Goal: Task Accomplishment & Management: Complete application form

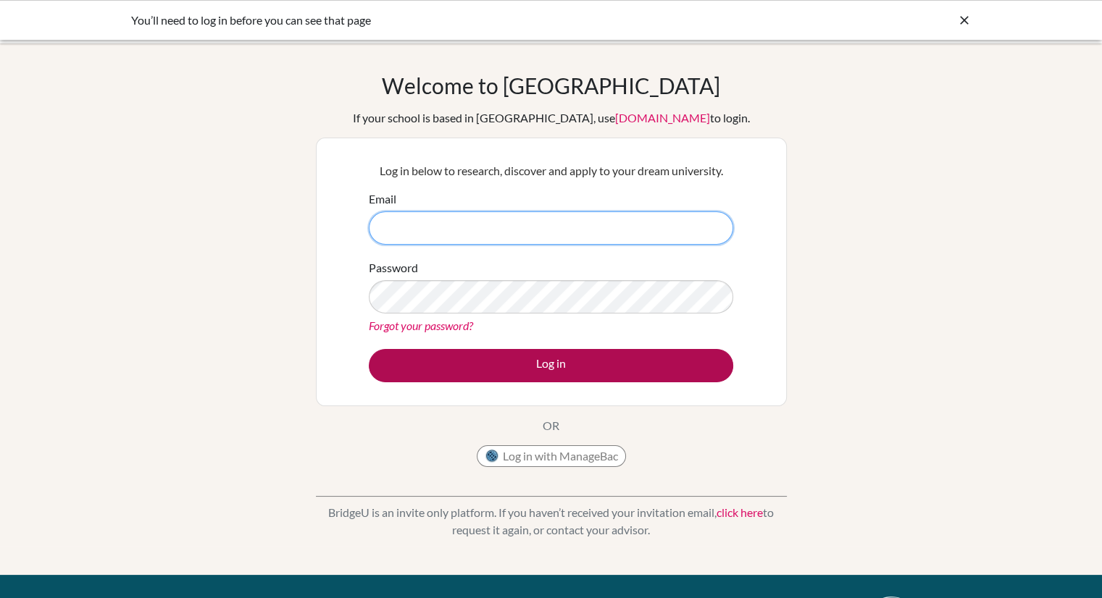
type input "[PERSON_NAME][EMAIL_ADDRESS][DOMAIN_NAME]"
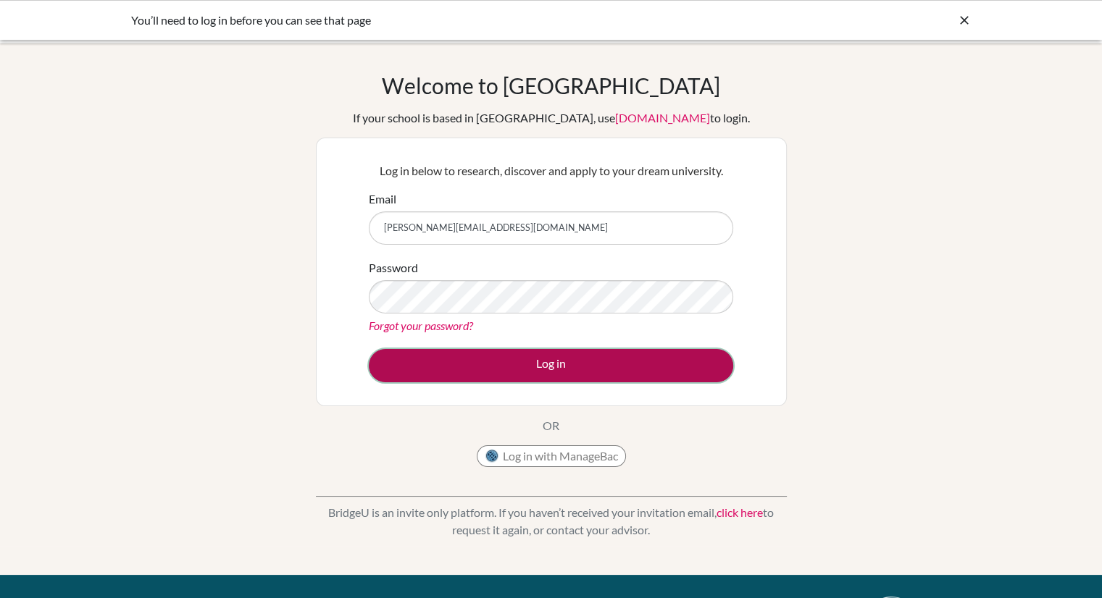
click at [498, 362] on button "Log in" at bounding box center [551, 365] width 364 height 33
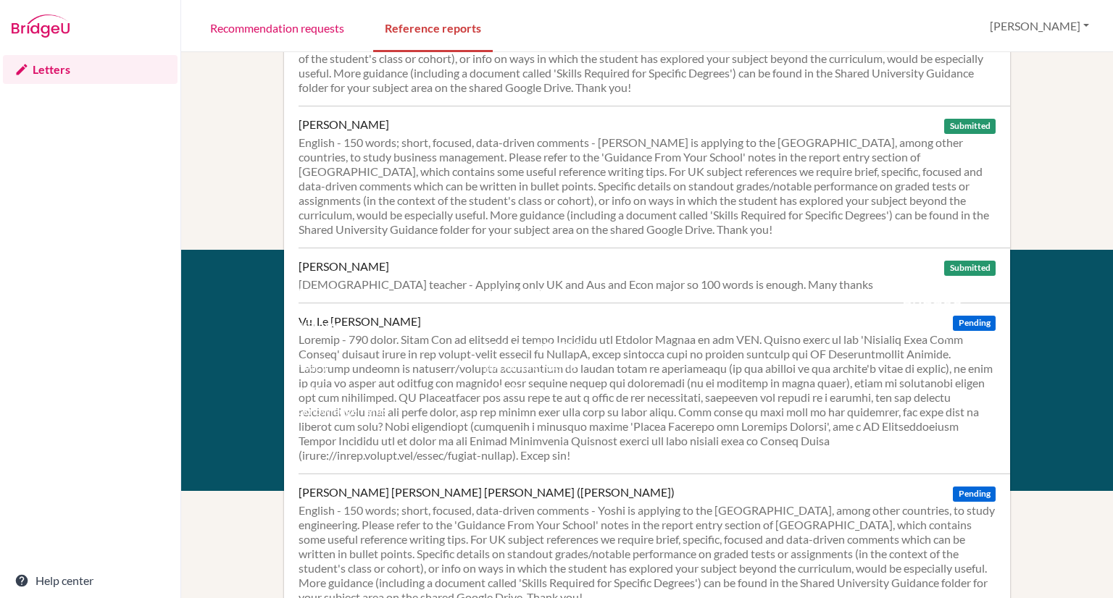
scroll to position [482, 0]
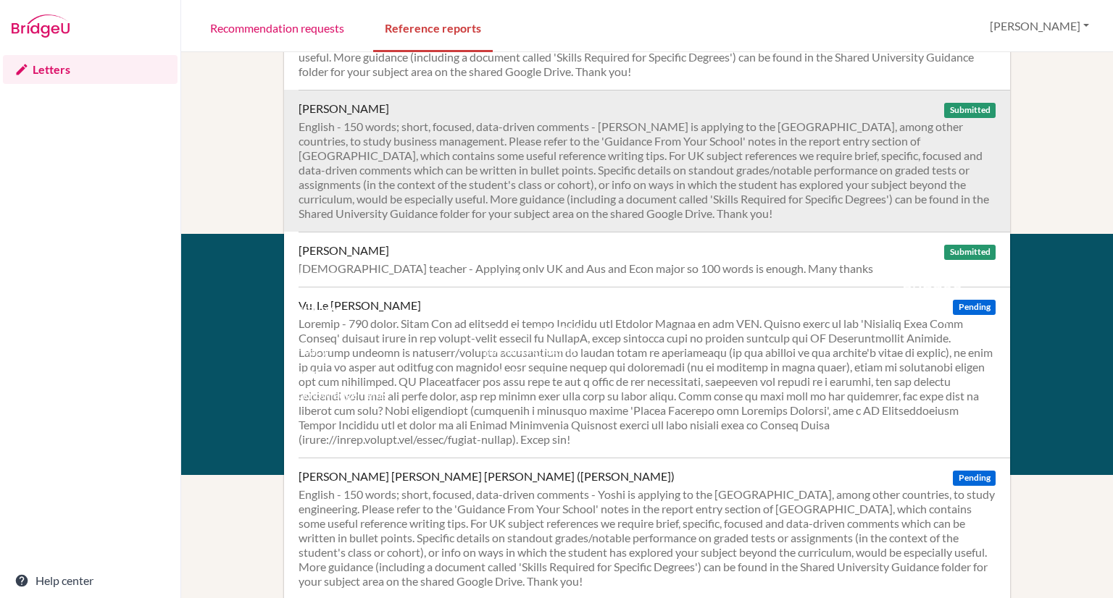
click at [590, 183] on div "English - 150 words; short, focused, data-driven comments - [PERSON_NAME] is ap…" at bounding box center [646, 170] width 697 height 101
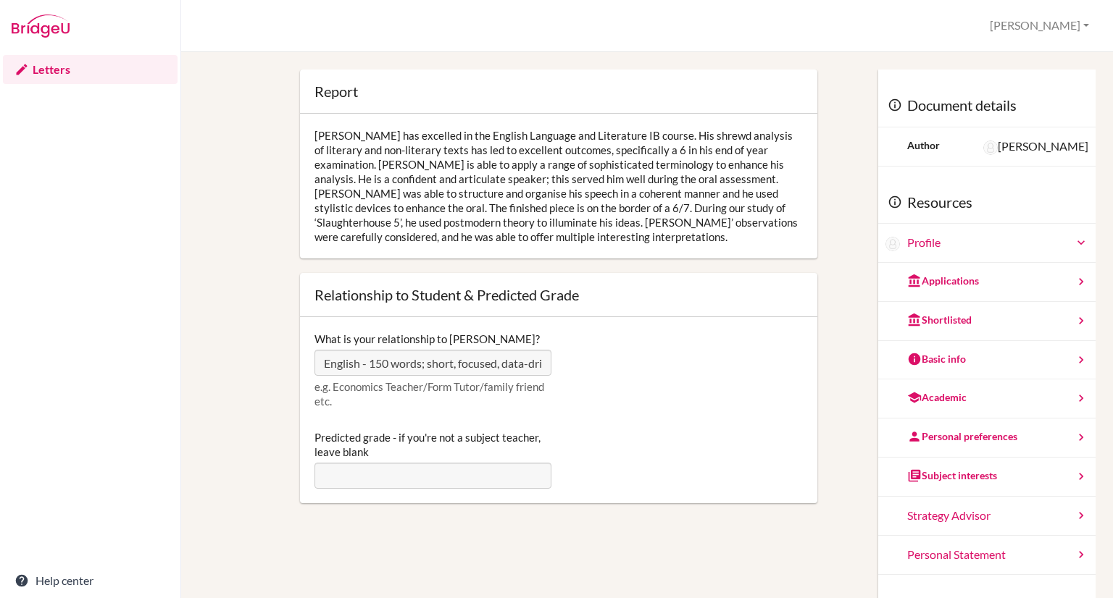
click at [430, 169] on div "Lewis has excelled in the English Language and Literature IB course. His shrewd…" at bounding box center [558, 186] width 517 height 145
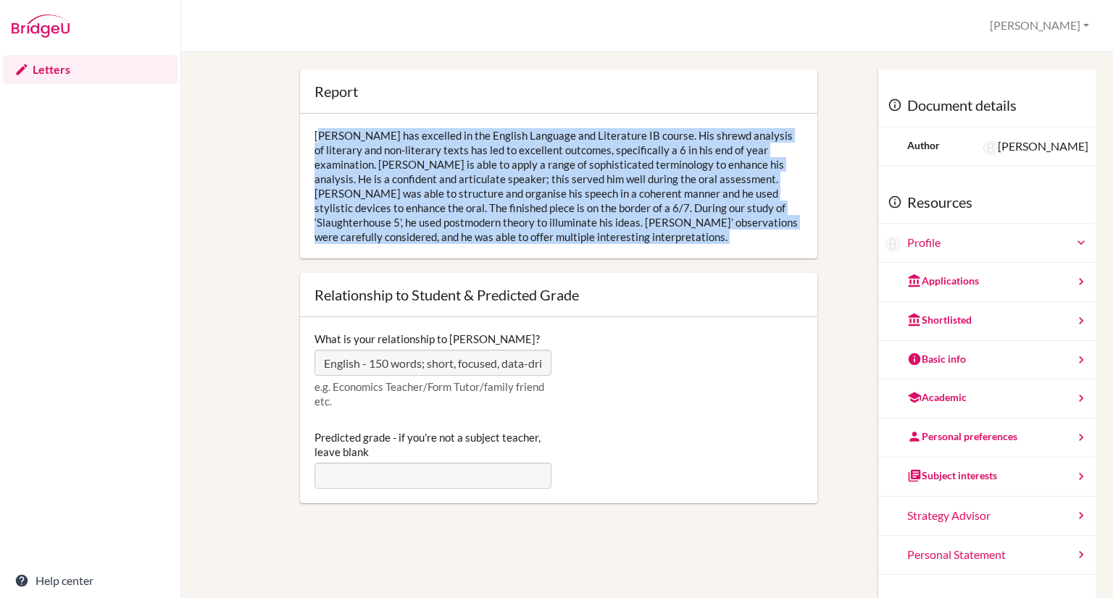
click at [430, 169] on div "Lewis has excelled in the English Language and Literature IB course. His shrewd…" at bounding box center [558, 186] width 517 height 145
copy div "Lewis has excelled in the English Language and Literature IB course. His shrewd…"
click at [48, 33] on img at bounding box center [41, 25] width 58 height 23
click at [56, 69] on link "Letters" at bounding box center [90, 69] width 175 height 29
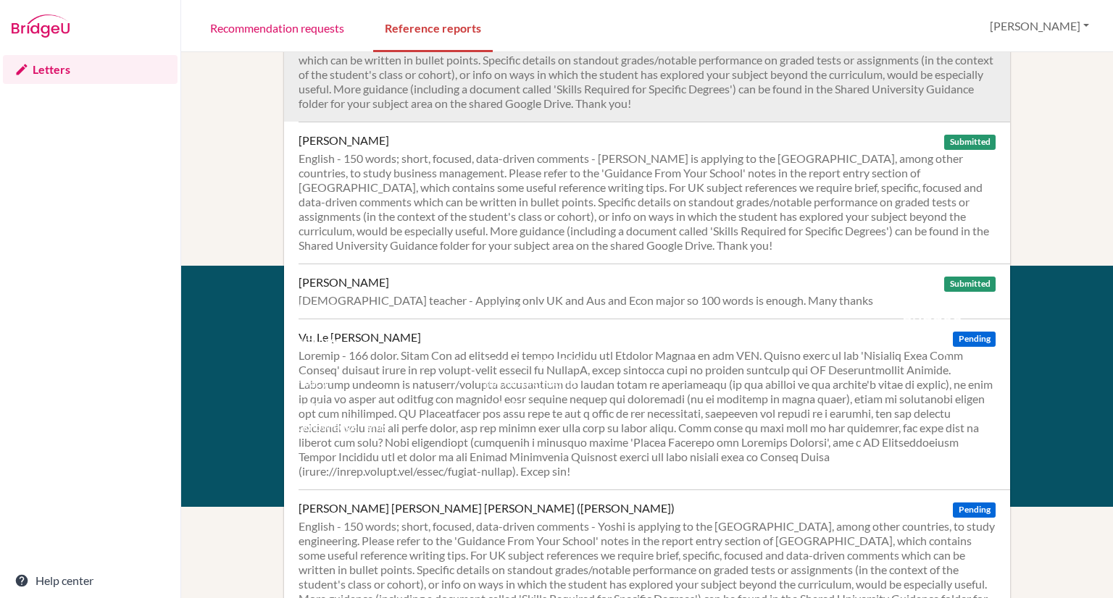
scroll to position [182, 0]
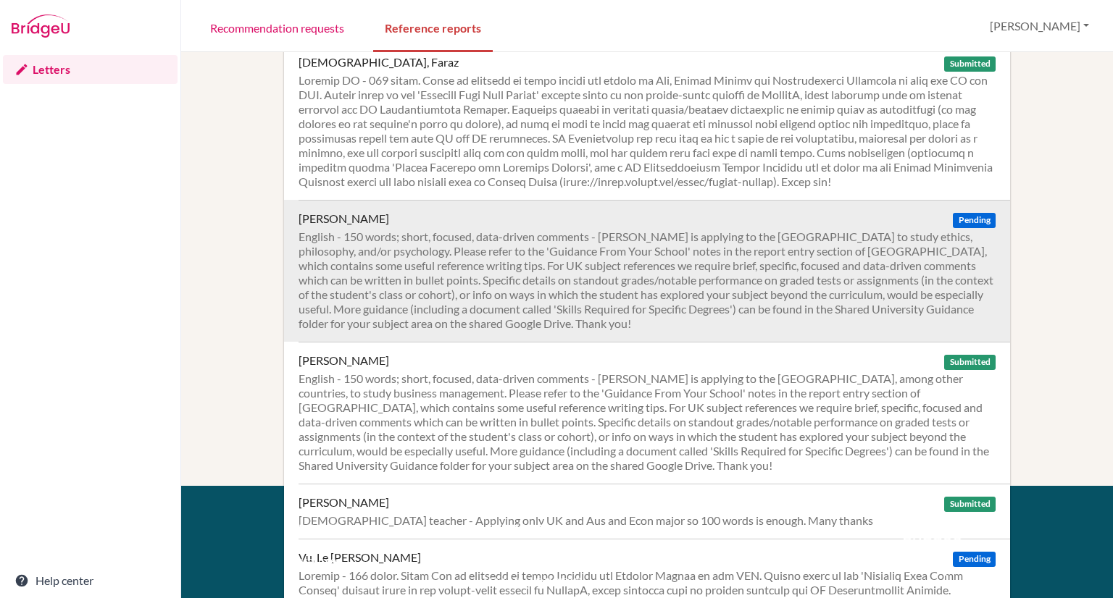
click at [540, 281] on div "English - 150 words; short, focused, data-driven comments - [PERSON_NAME] is ap…" at bounding box center [646, 280] width 697 height 101
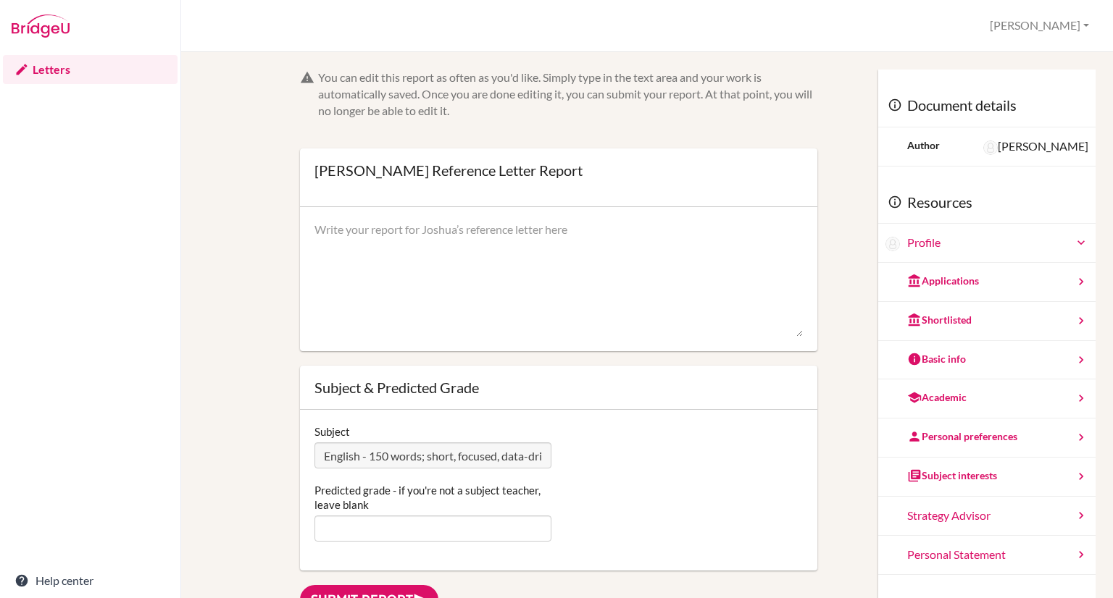
click at [499, 273] on textarea at bounding box center [558, 280] width 488 height 116
paste textarea "[PERSON_NAME] has excelled in the English Language and Literature IB course; he…"
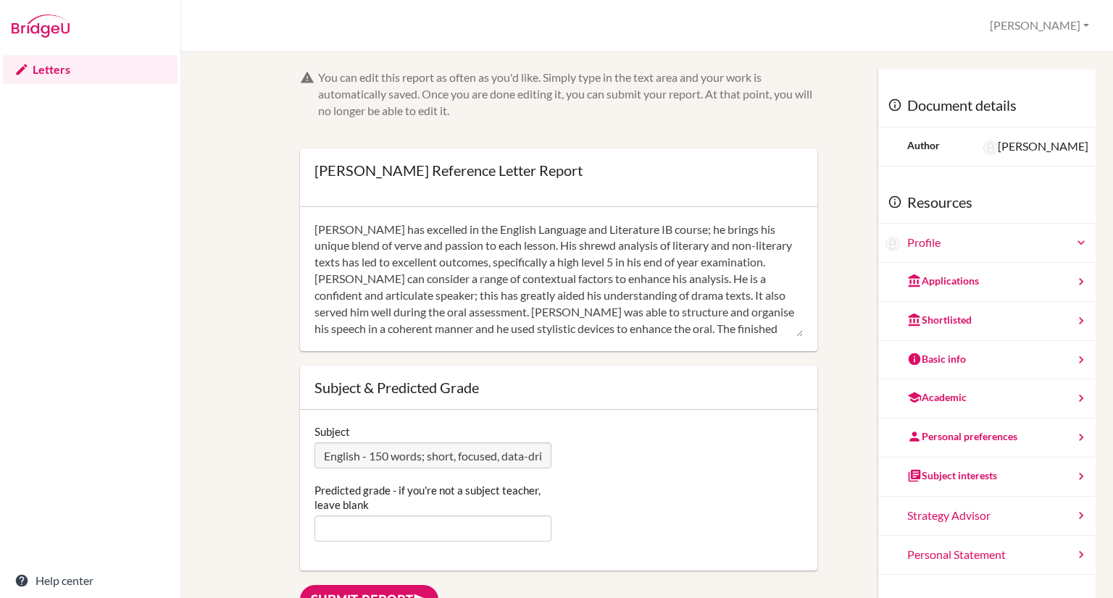
scroll to position [48, 0]
type textarea "Joshua has excelled in the English Language and Literature IB course; he brings…"
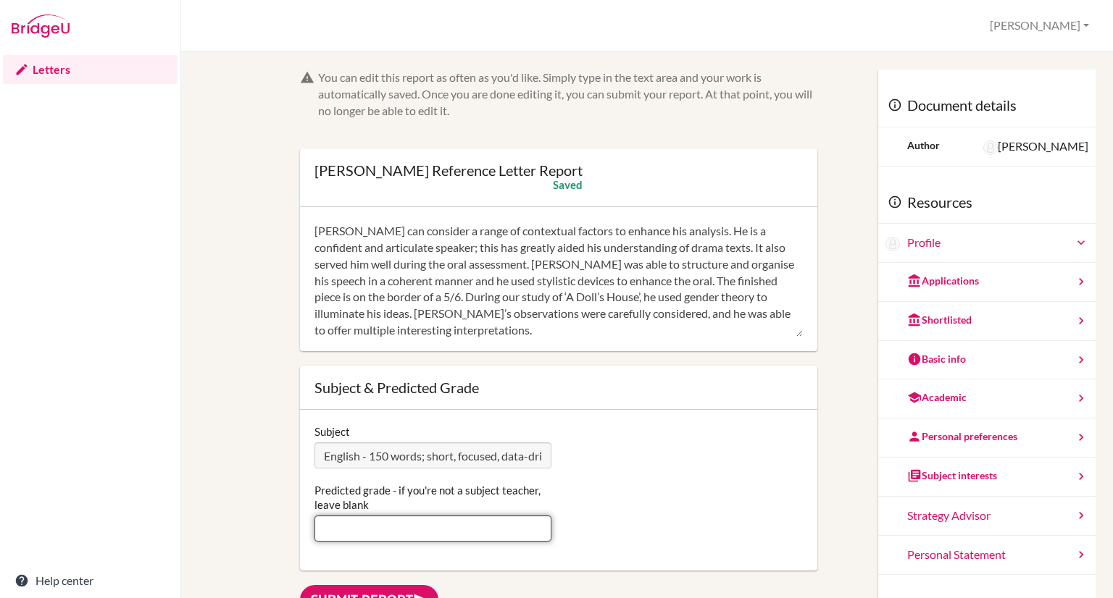
click at [385, 522] on input "Predicted grade - if you're not a subject teacher, leave blank" at bounding box center [432, 529] width 237 height 26
type input "6"
click at [623, 531] on div "Predicted grade - if you're not a subject teacher, leave blank 6" at bounding box center [558, 512] width 503 height 59
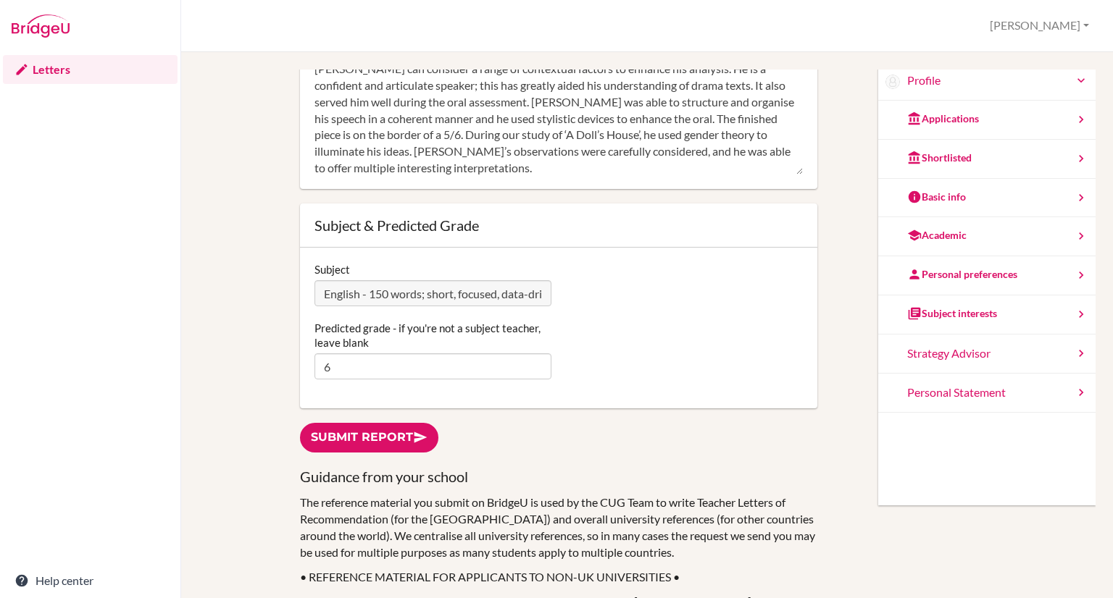
scroll to position [164, 0]
click at [385, 440] on link "Submit report" at bounding box center [369, 437] width 138 height 30
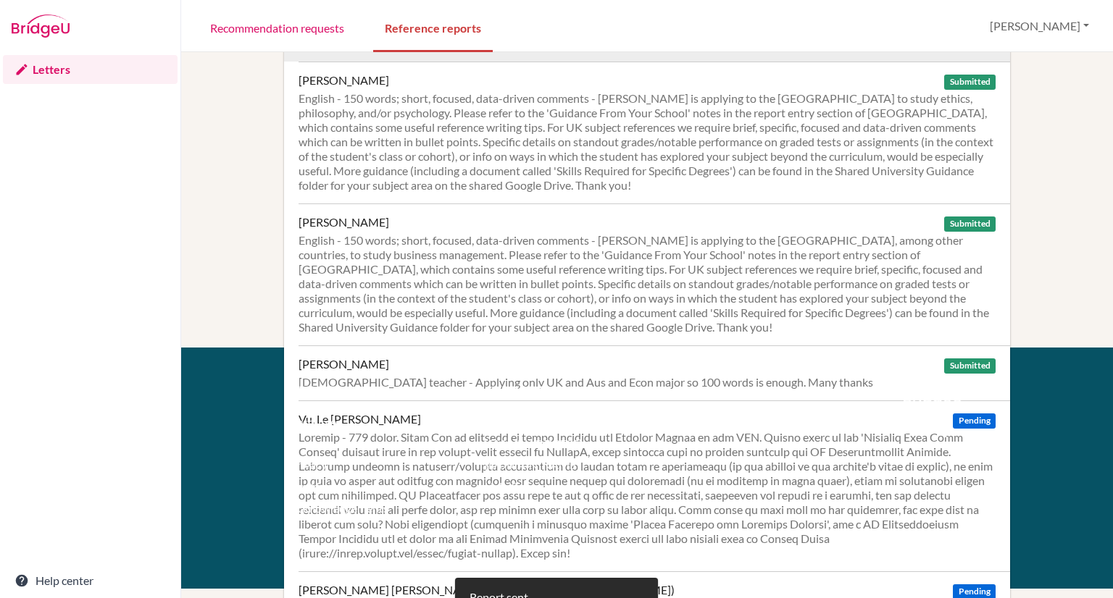
scroll to position [435, 0]
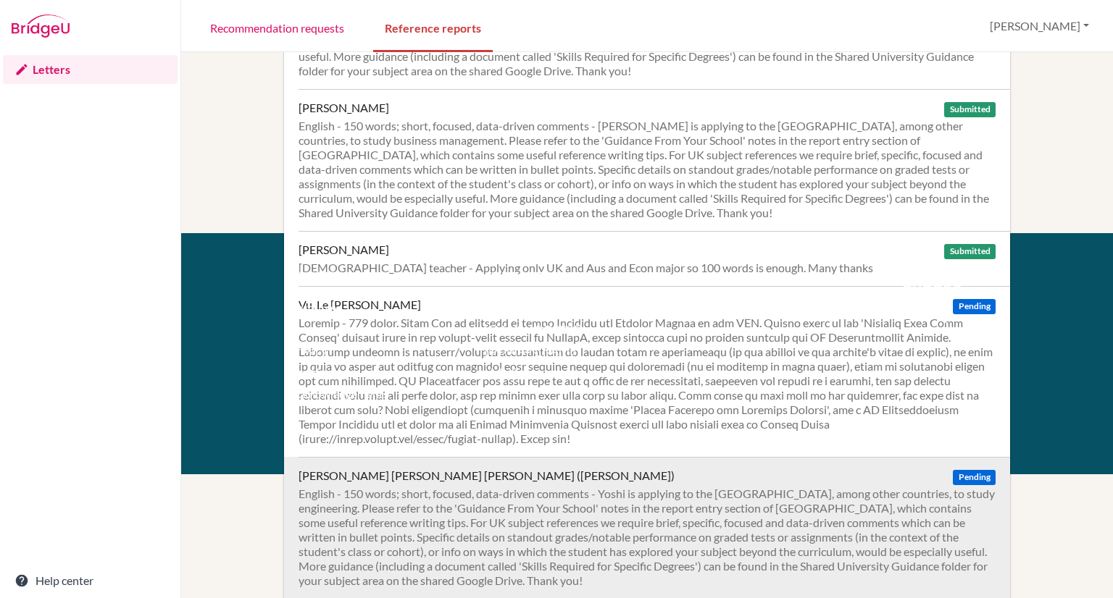
click at [559, 514] on div "English - 150 words; short, focused, data-driven comments - Yoshi is applying t…" at bounding box center [646, 537] width 697 height 101
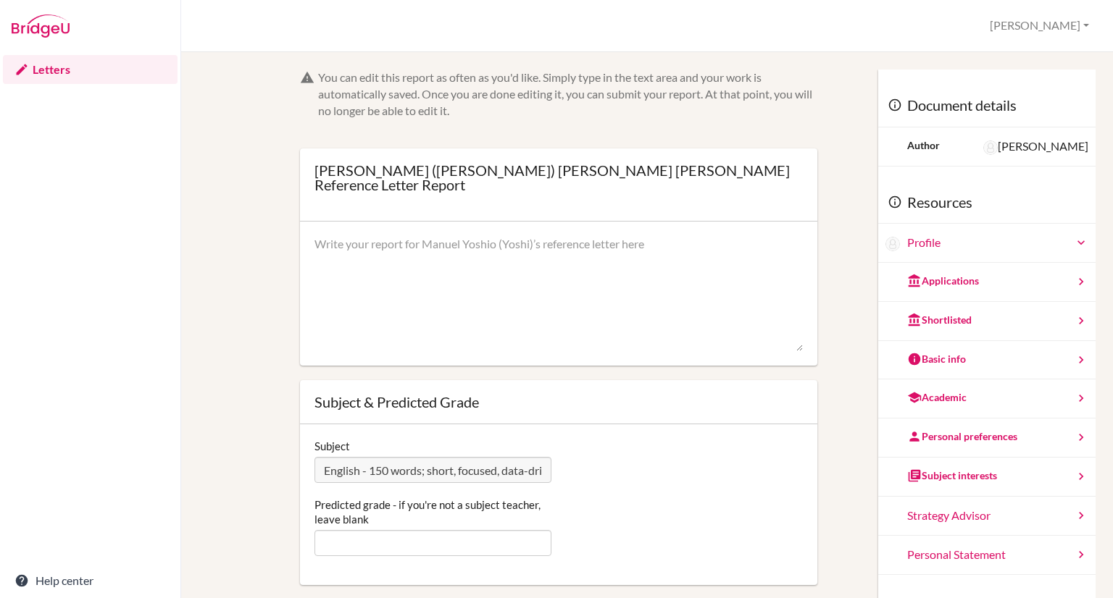
click at [59, 17] on img at bounding box center [41, 25] width 58 height 23
click at [46, 33] on img at bounding box center [41, 25] width 58 height 23
click at [34, 32] on img at bounding box center [41, 25] width 58 height 23
click at [46, 33] on img at bounding box center [41, 25] width 58 height 23
click at [59, 70] on link "Letters" at bounding box center [90, 69] width 175 height 29
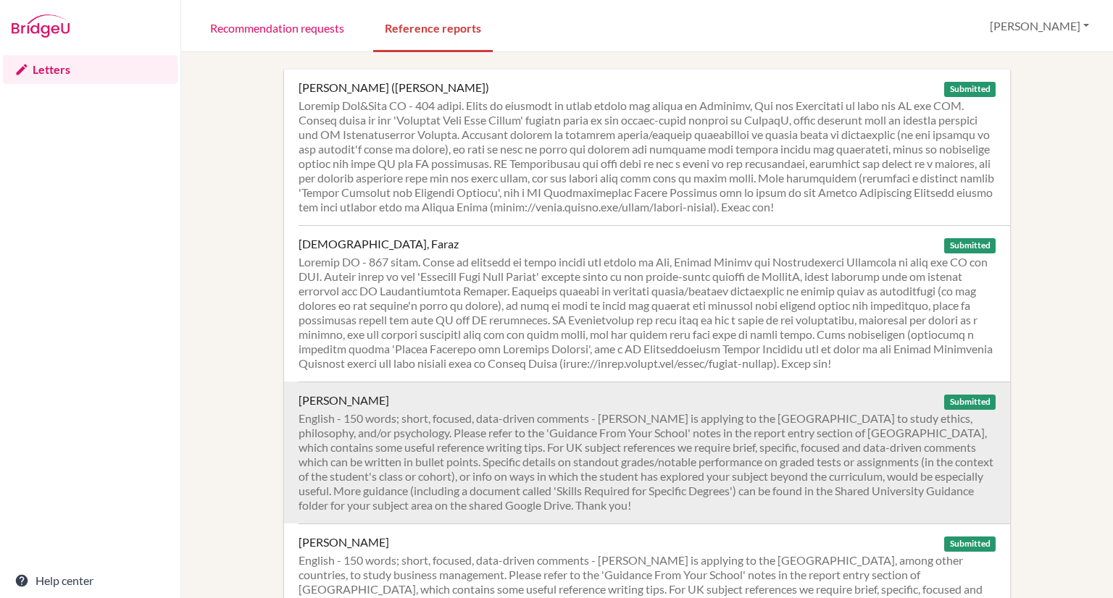
scroll to position [179, 0]
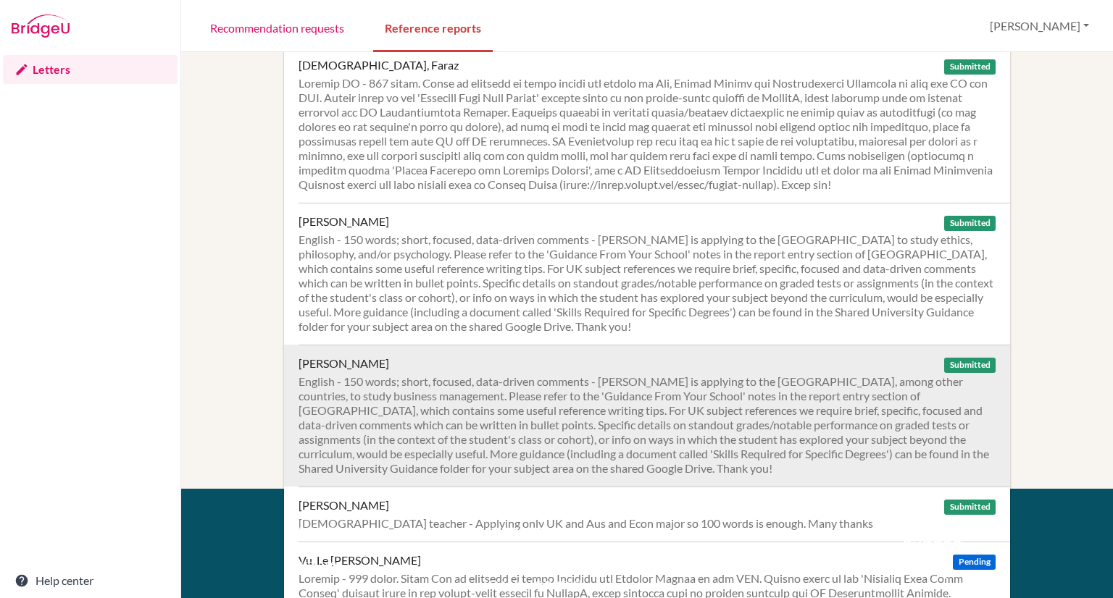
click at [437, 447] on div "English - 150 words; short, focused, data-driven comments - Lewis is applying t…" at bounding box center [646, 425] width 697 height 101
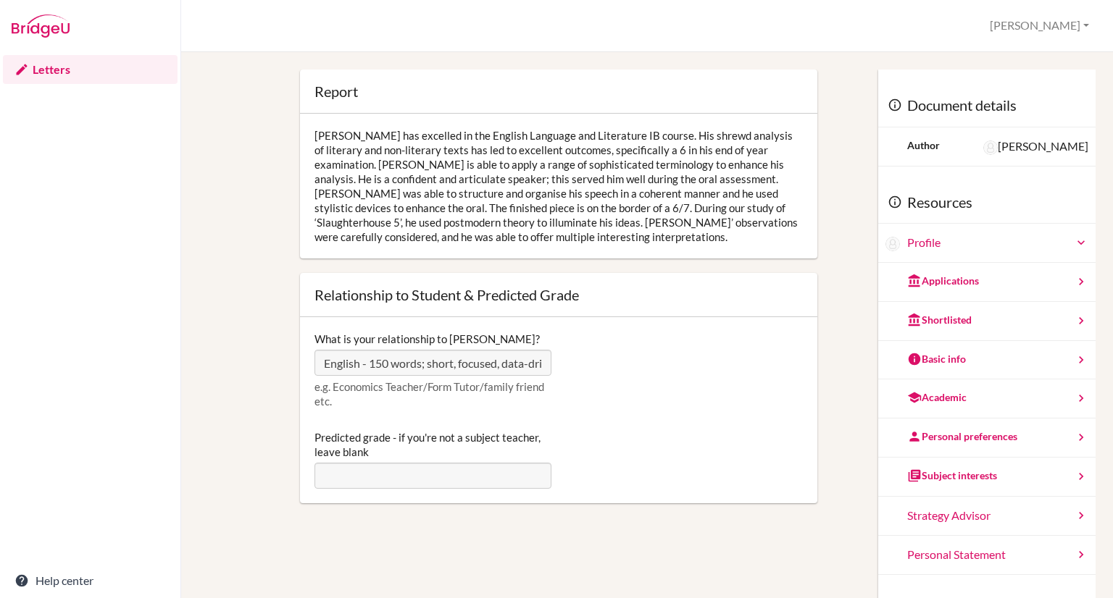
click at [391, 142] on div "[PERSON_NAME] has excelled in the English Language and Literature IB course. Hi…" at bounding box center [558, 186] width 517 height 145
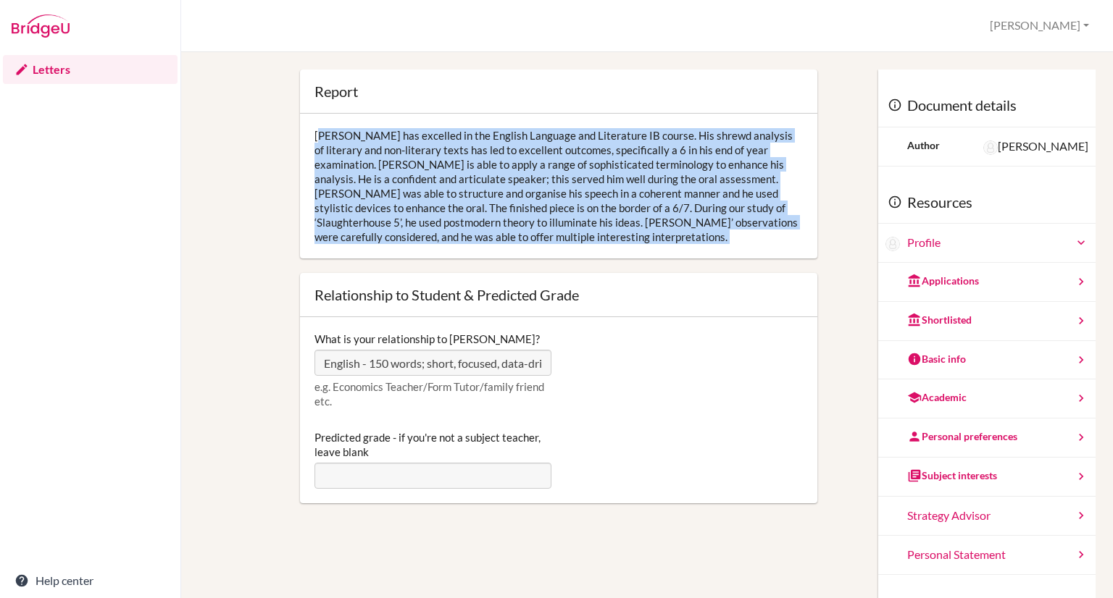
click at [391, 142] on div "Lewis has excelled in the English Language and Literature IB course. His shrewd…" at bounding box center [558, 186] width 517 height 145
copy div "Lewis has excelled in the English Language and Literature IB course. His shrewd…"
click at [41, 33] on img at bounding box center [41, 25] width 58 height 23
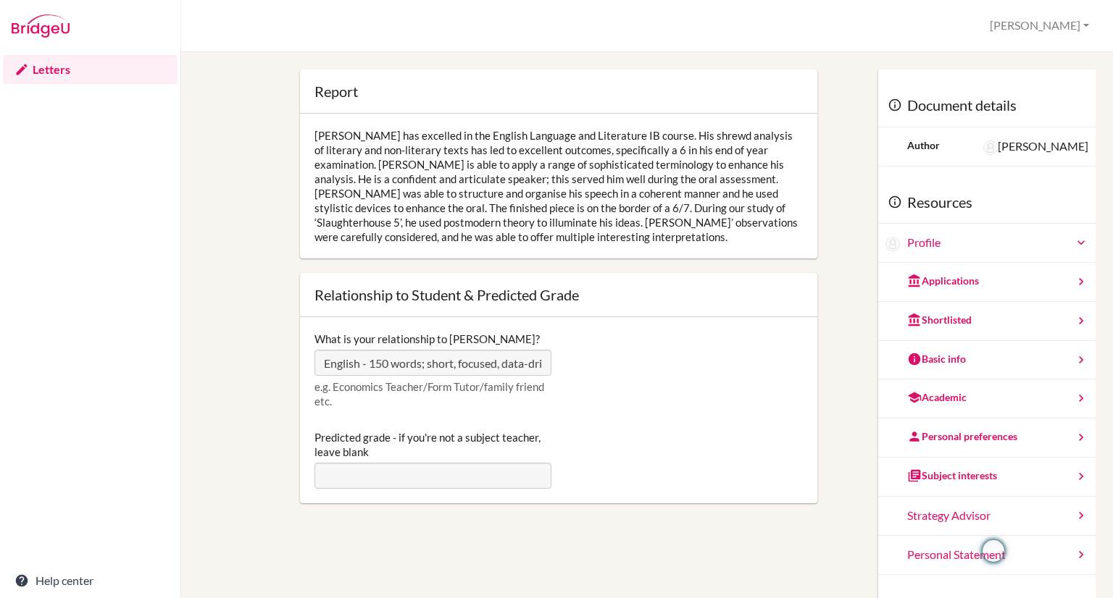
click at [36, 38] on div at bounding box center [90, 26] width 180 height 52
click at [58, 73] on link "Letters" at bounding box center [90, 69] width 175 height 29
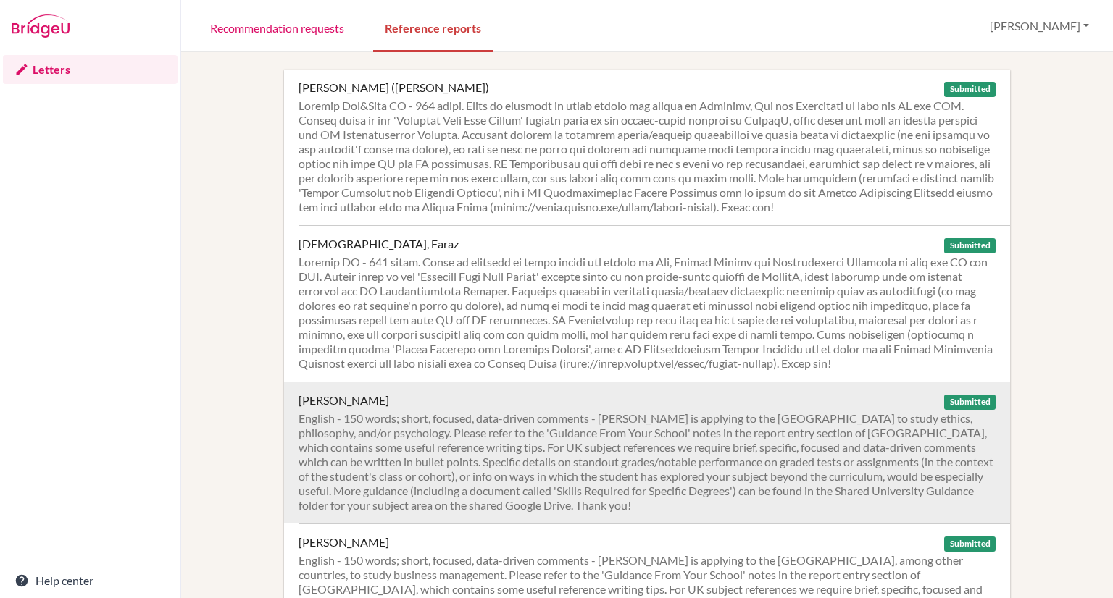
scroll to position [435, 0]
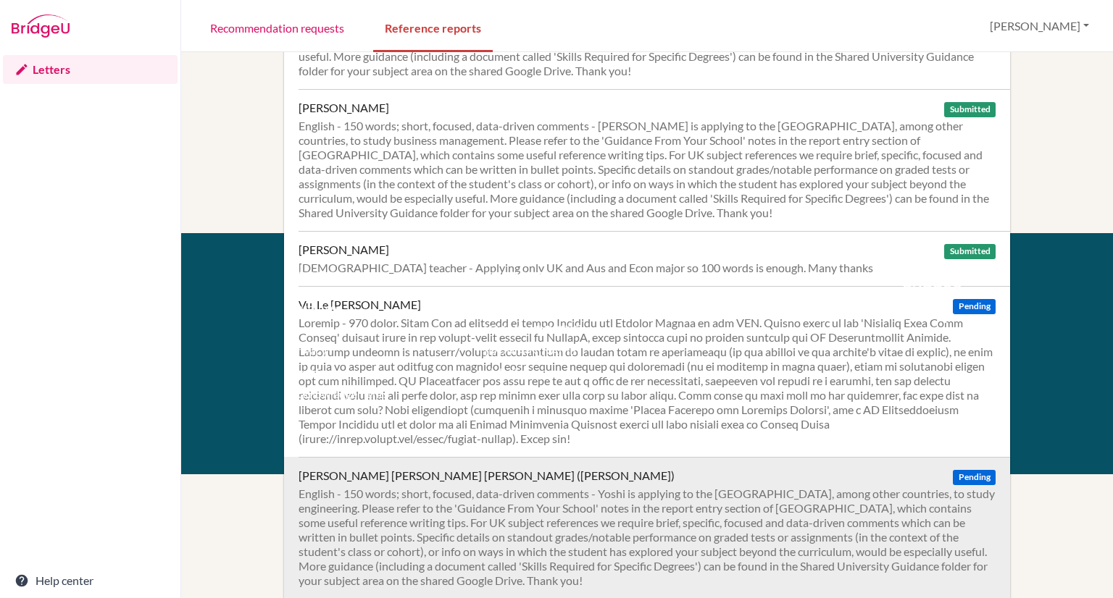
click at [551, 510] on div "English - 150 words; short, focused, data-driven comments - Yoshi is applying t…" at bounding box center [646, 537] width 697 height 101
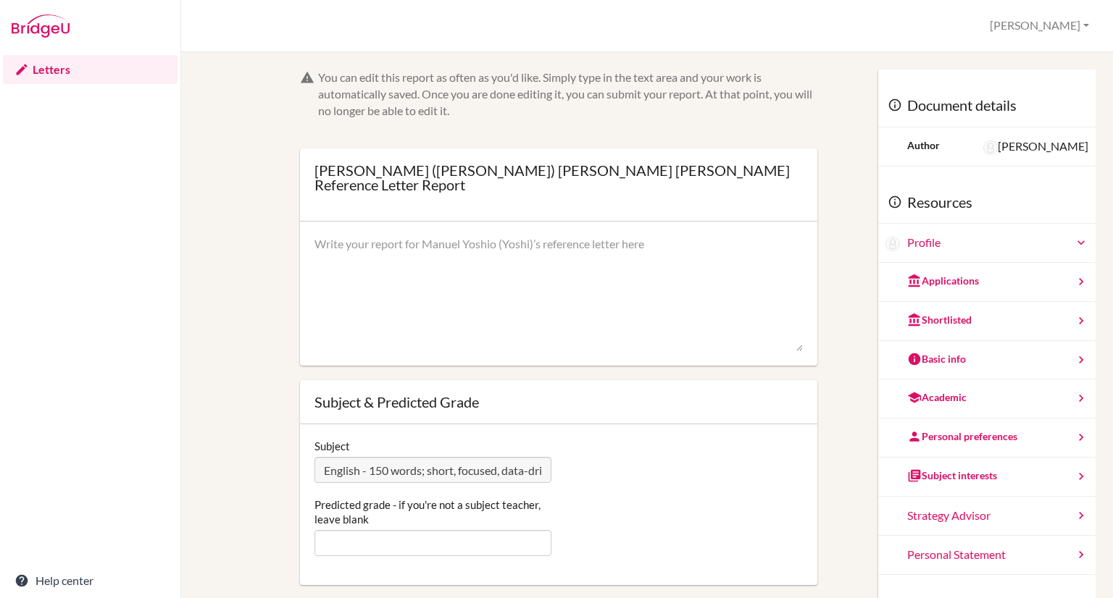
click at [452, 262] on textarea at bounding box center [558, 294] width 488 height 116
paste textarea "[PERSON_NAME] has excelled in the English Language and Literature IB course. Hi…"
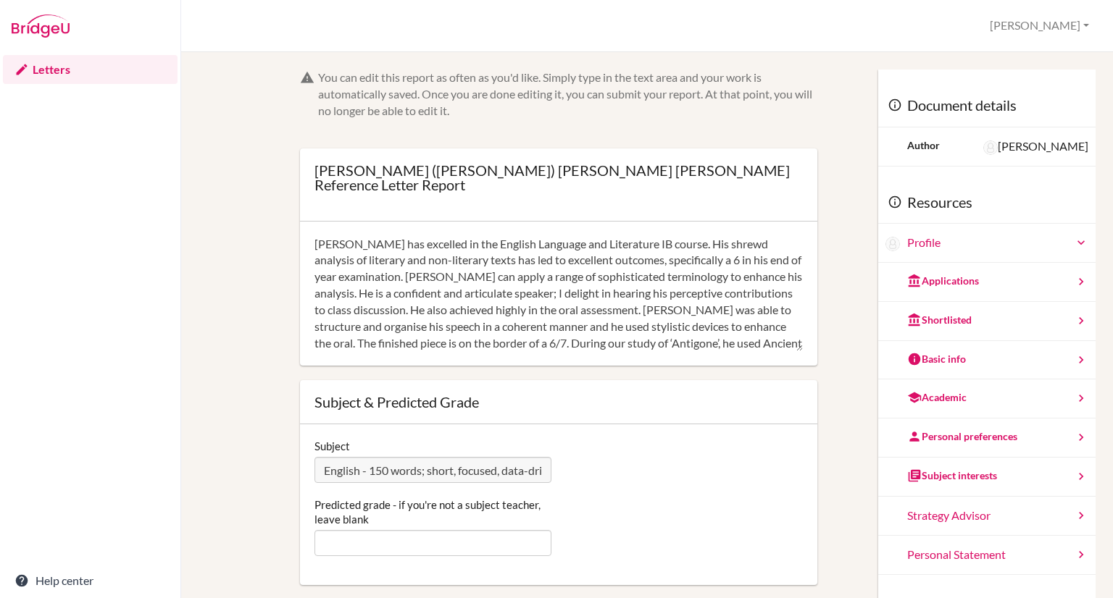
scroll to position [32, 0]
type textarea "[PERSON_NAME] has excelled in the English Language and Literature IB course. Hi…"
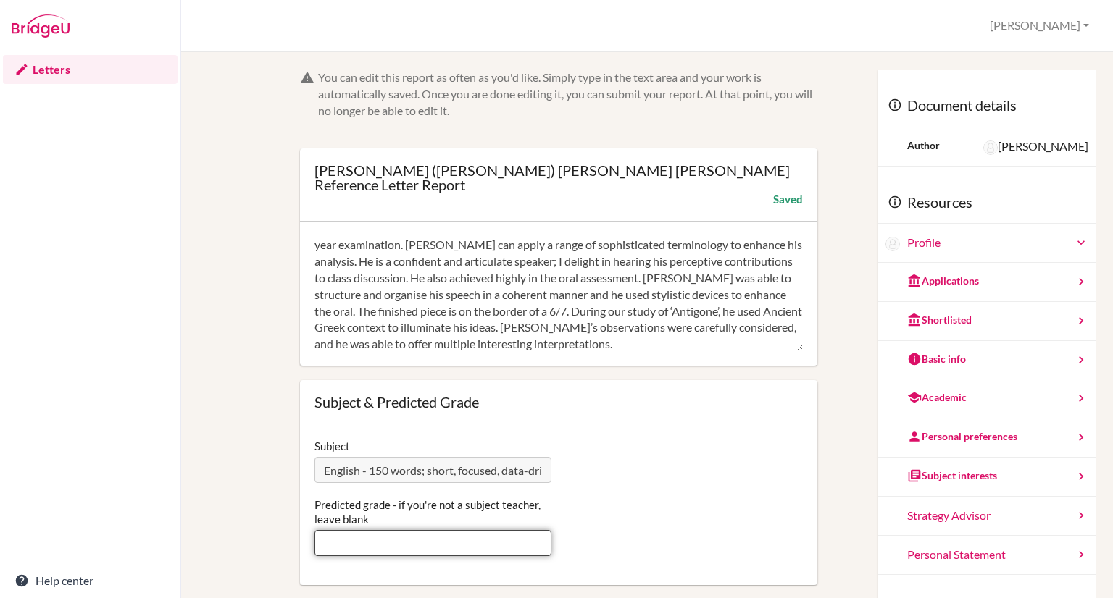
click at [466, 530] on input "Predicted grade - if you're not a subject teacher, leave blank" at bounding box center [432, 543] width 237 height 26
type input "6"
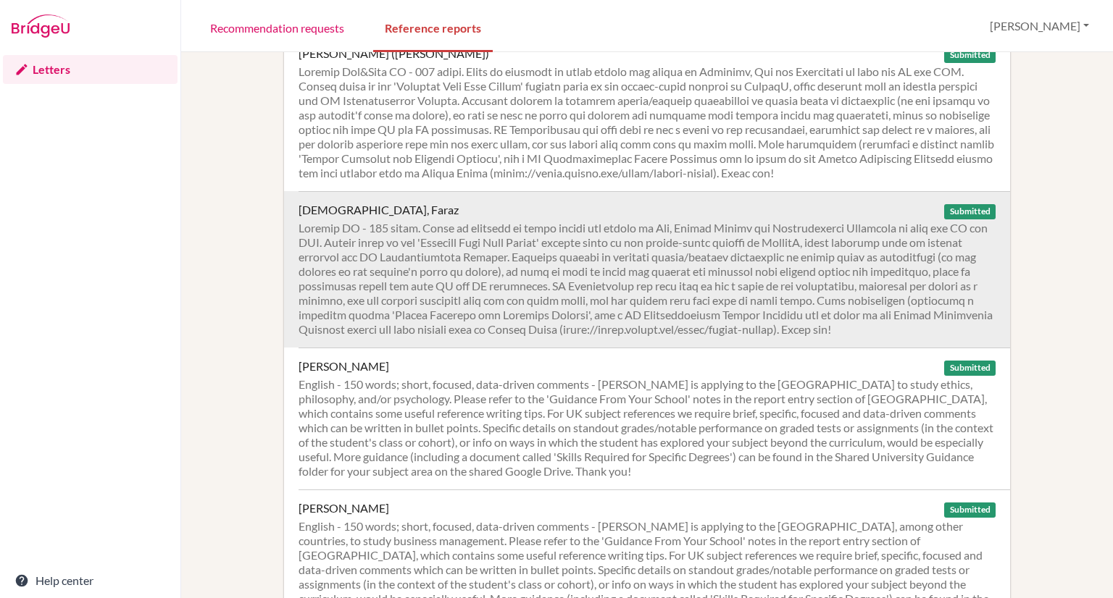
scroll to position [35, 0]
click at [515, 256] on div at bounding box center [646, 278] width 697 height 116
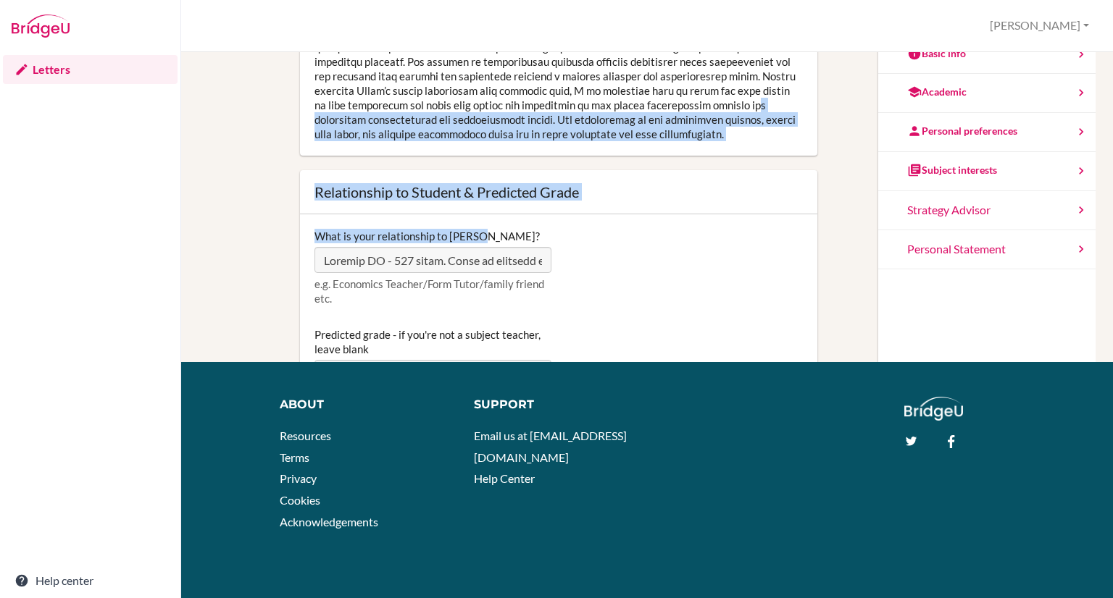
drag, startPoint x: 485, startPoint y: 218, endPoint x: 620, endPoint y: 99, distance: 180.7
click at [620, 99] on div "Report Open info Info Relationship to Student & Predicted Grade What is your re…" at bounding box center [559, 89] width 532 height 651
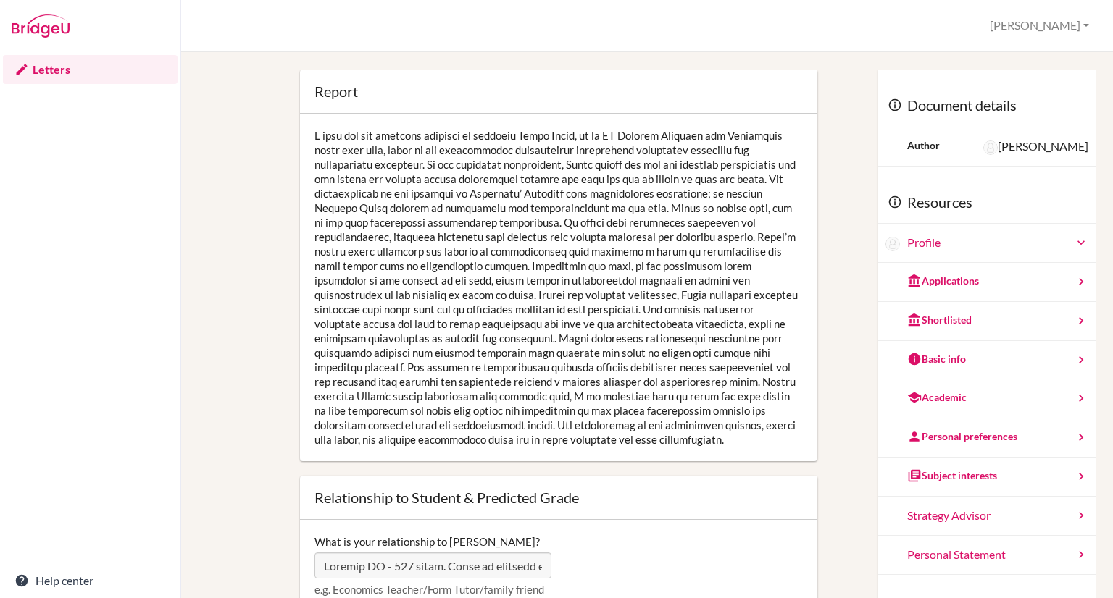
click at [56, 74] on link "Letters" at bounding box center [90, 69] width 175 height 29
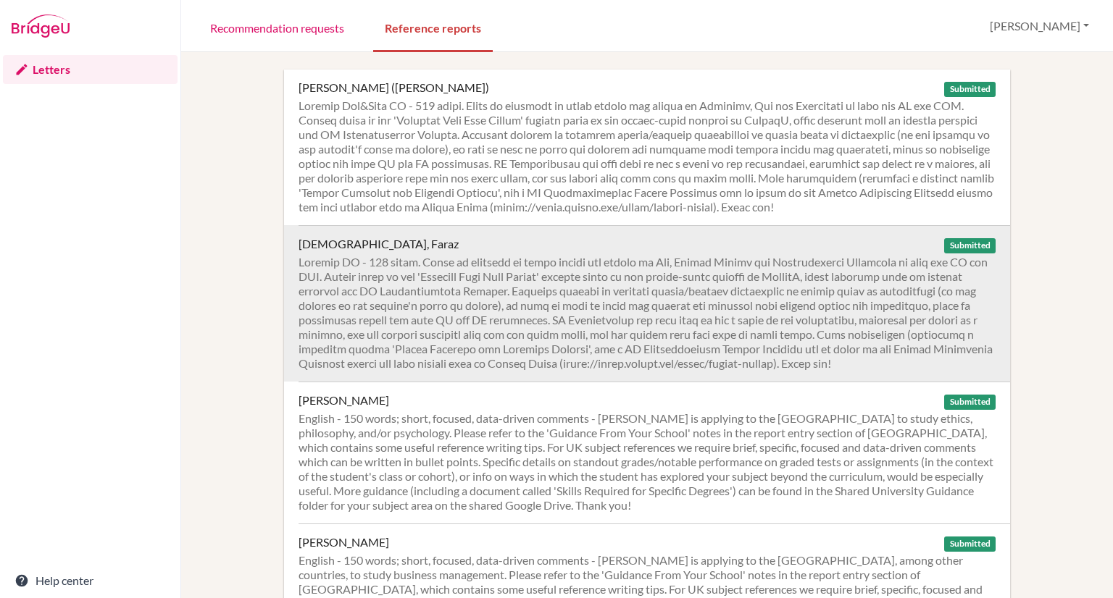
click at [555, 311] on div at bounding box center [646, 313] width 697 height 116
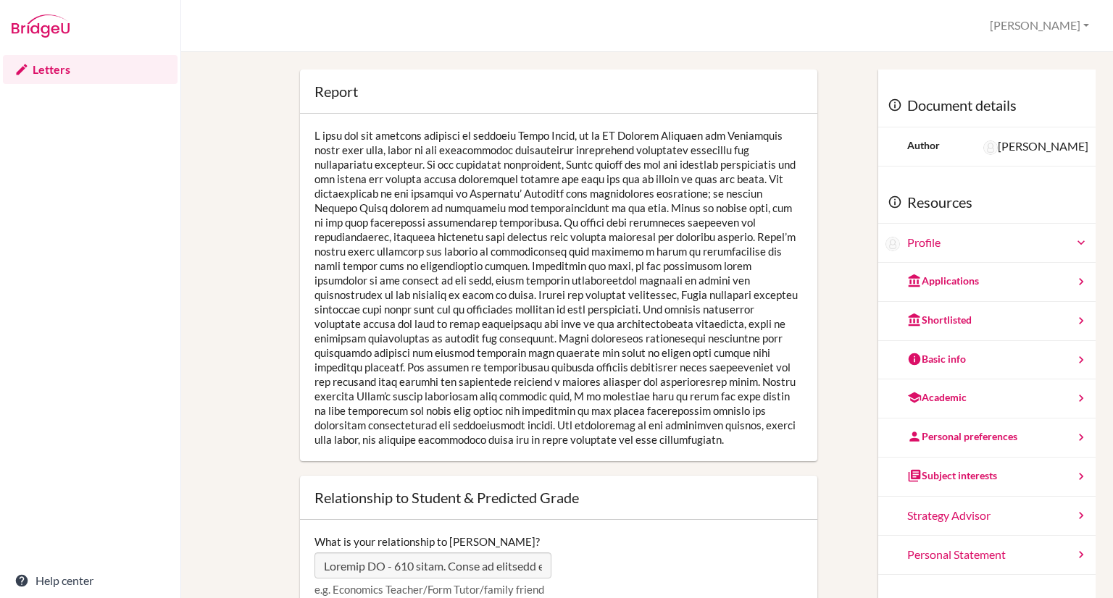
click at [58, 27] on img at bounding box center [41, 25] width 58 height 23
click at [42, 67] on link "Letters" at bounding box center [90, 69] width 175 height 29
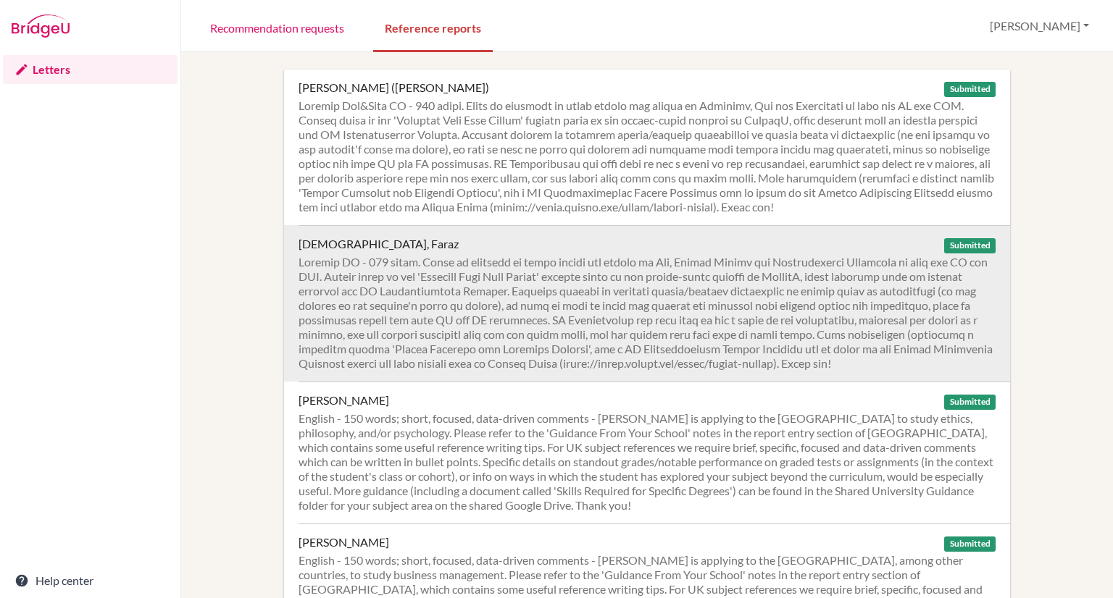
click at [475, 310] on div at bounding box center [646, 313] width 697 height 116
